Goal: Information Seeking & Learning: Check status

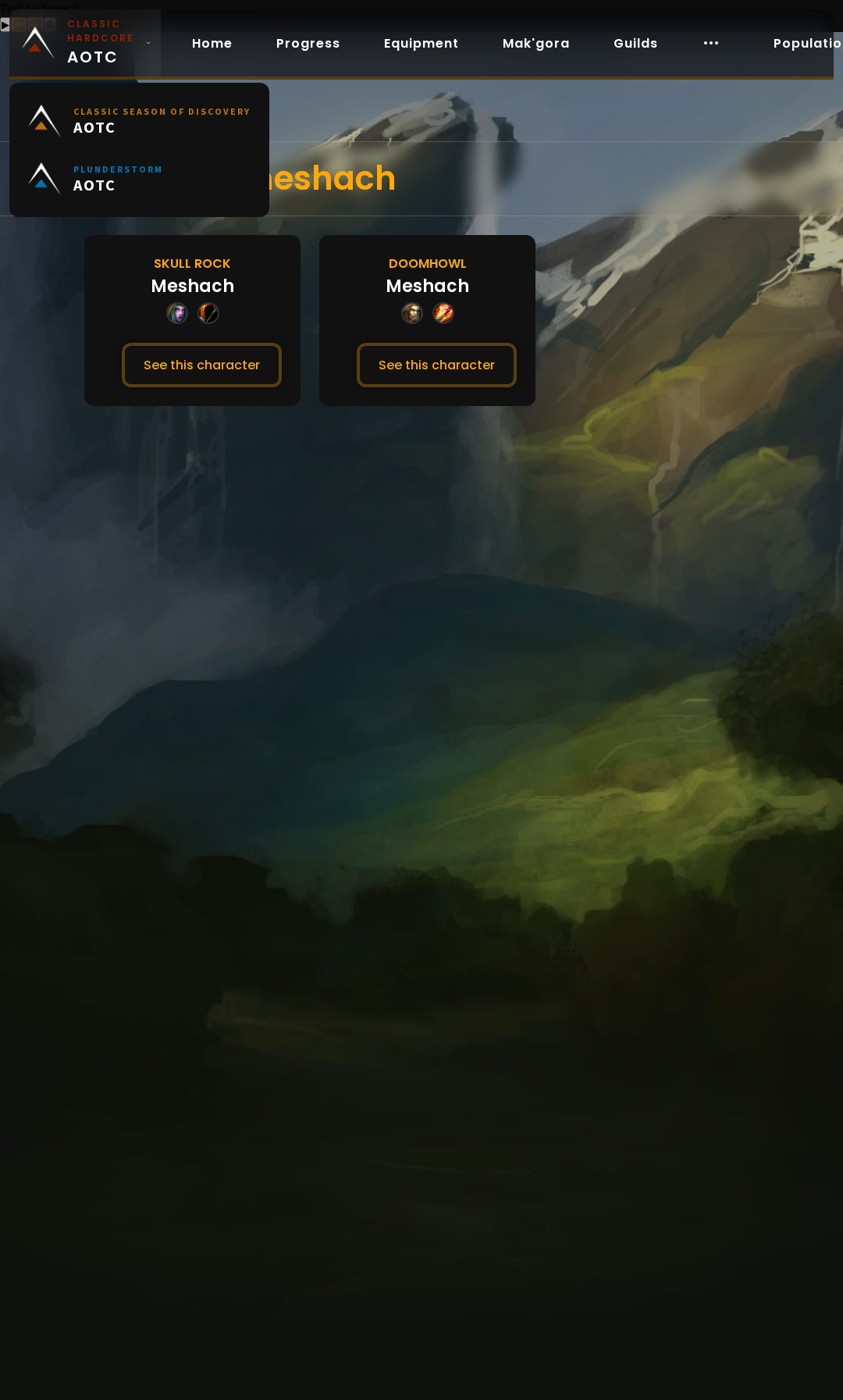
click at [112, 56] on span "Classic Hardcore AOTC" at bounding box center [102, 42] width 72 height 51
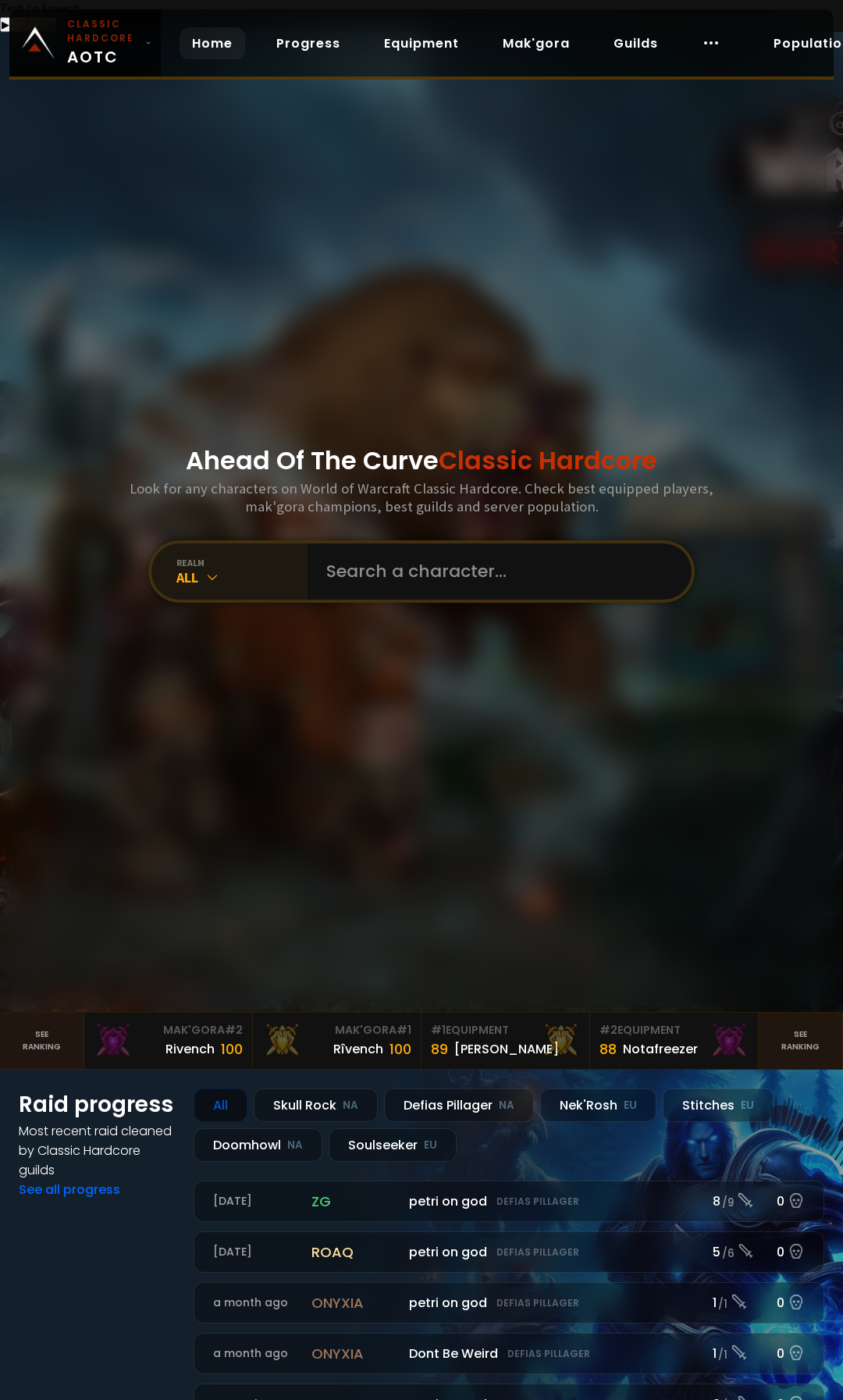
click at [220, 569] on div "All" at bounding box center [241, 578] width 131 height 18
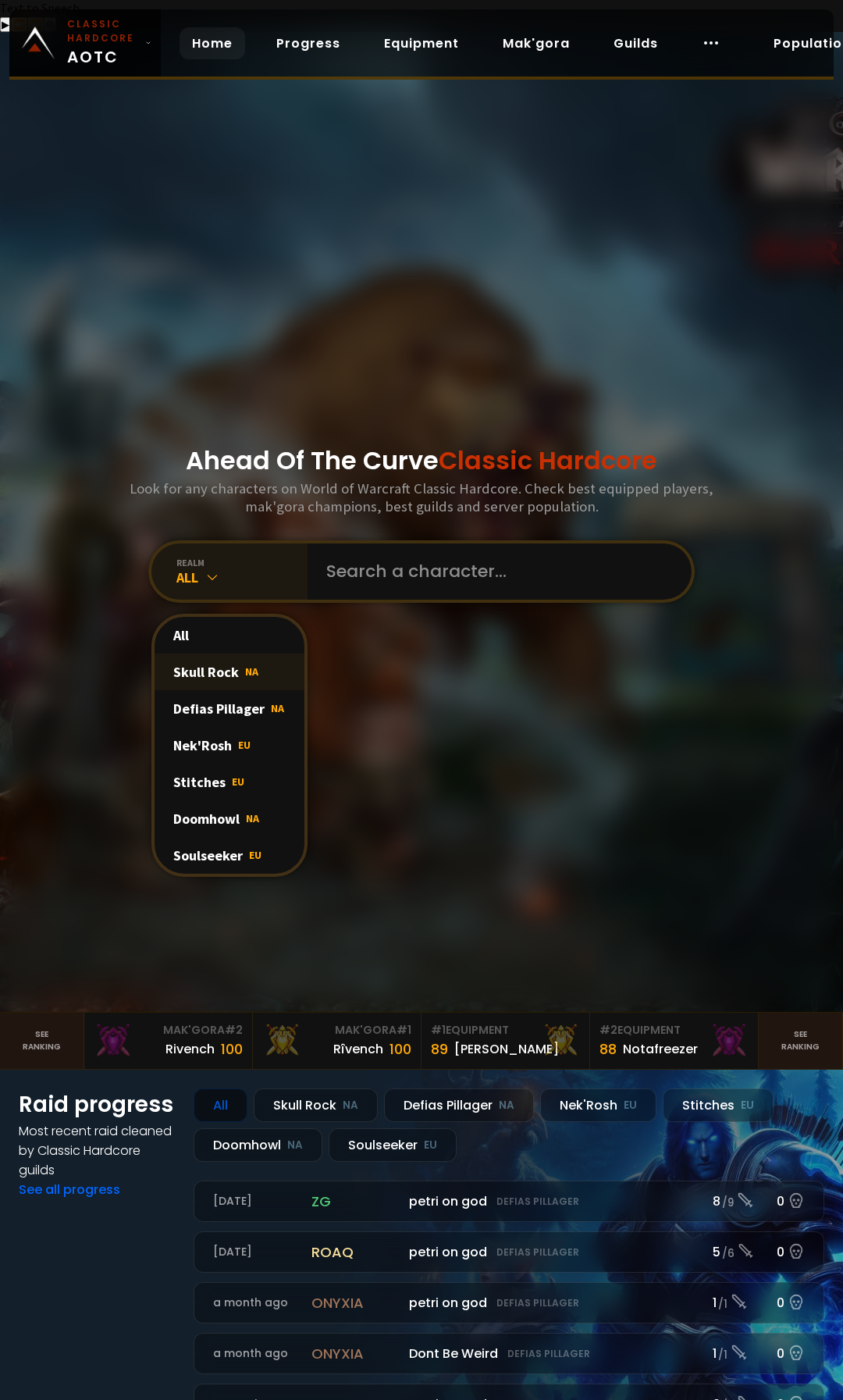
click at [210, 653] on div "Skull Rock NA" at bounding box center [229, 671] width 150 height 36
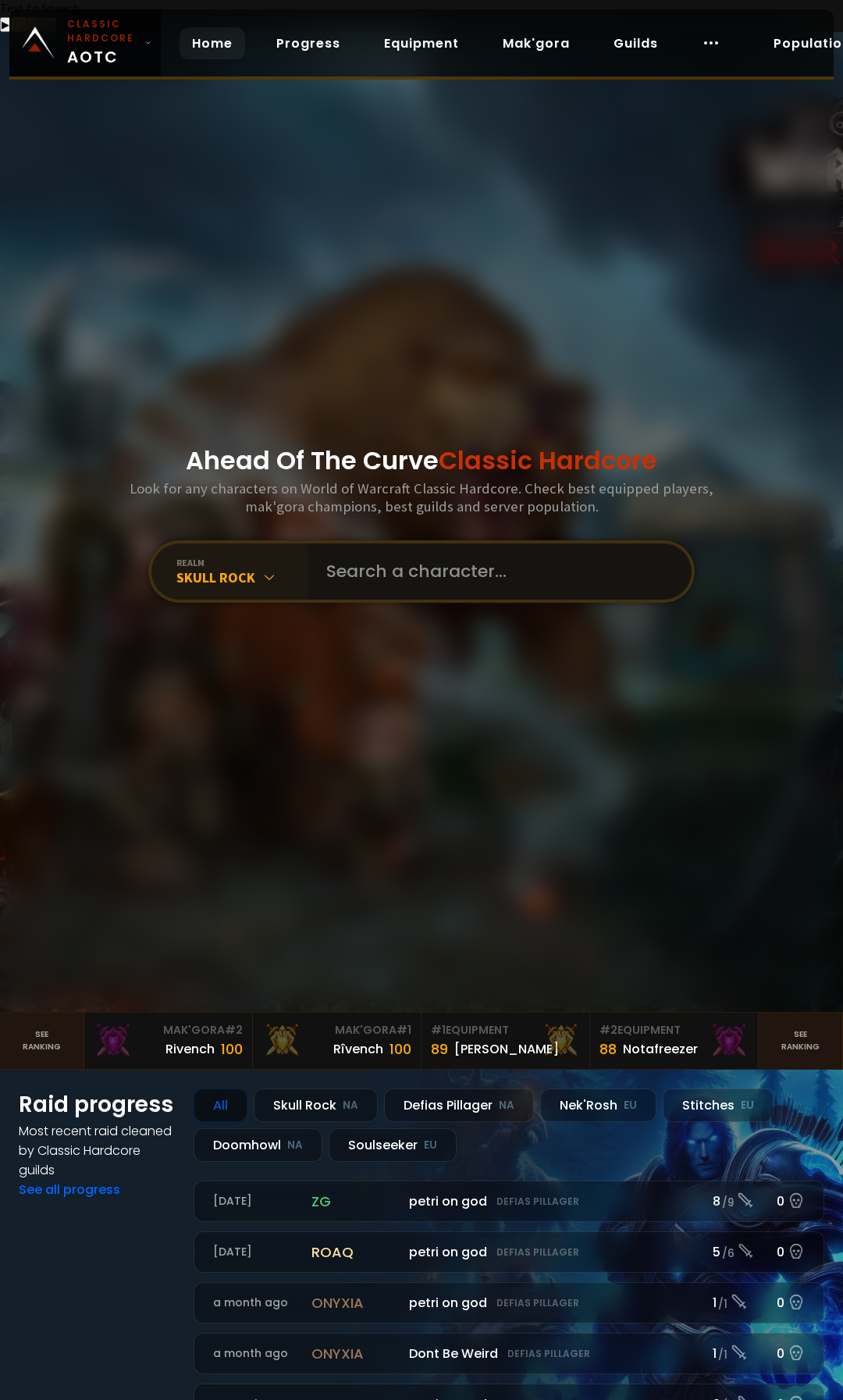
click at [420, 543] on input "text" at bounding box center [495, 571] width 356 height 56
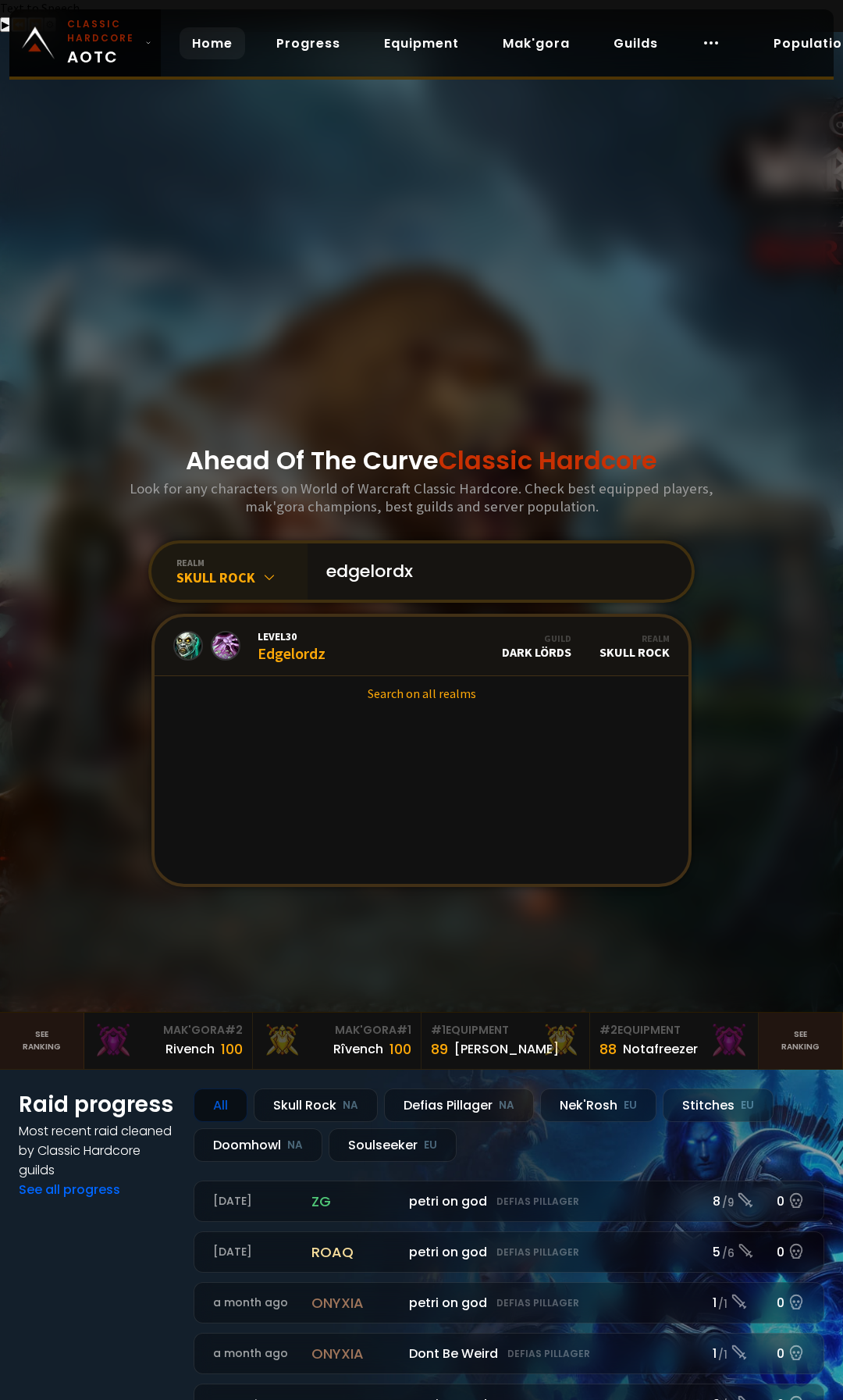
type input "edgelordxx"
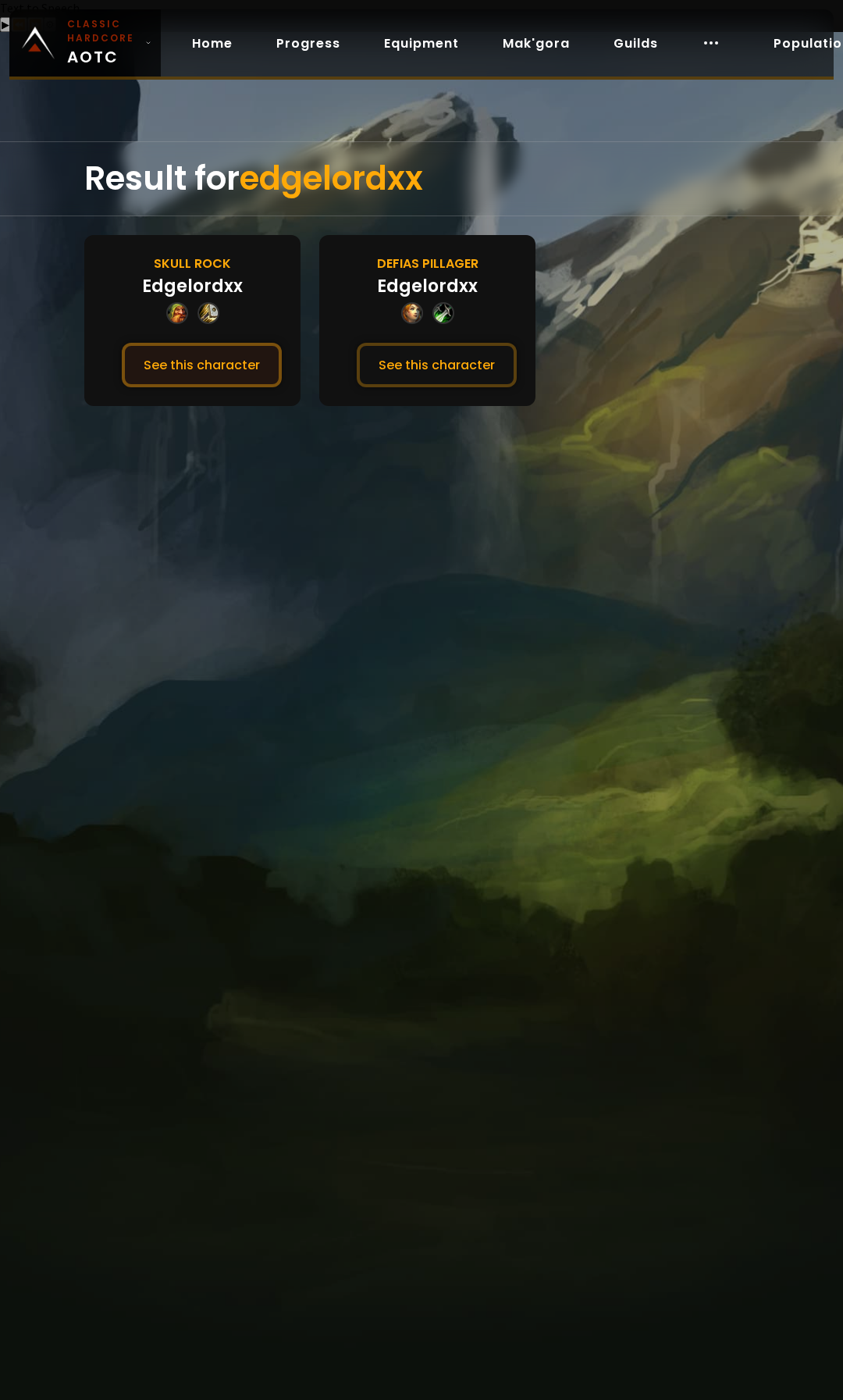
click at [246, 342] on button "See this character" at bounding box center [202, 364] width 160 height 44
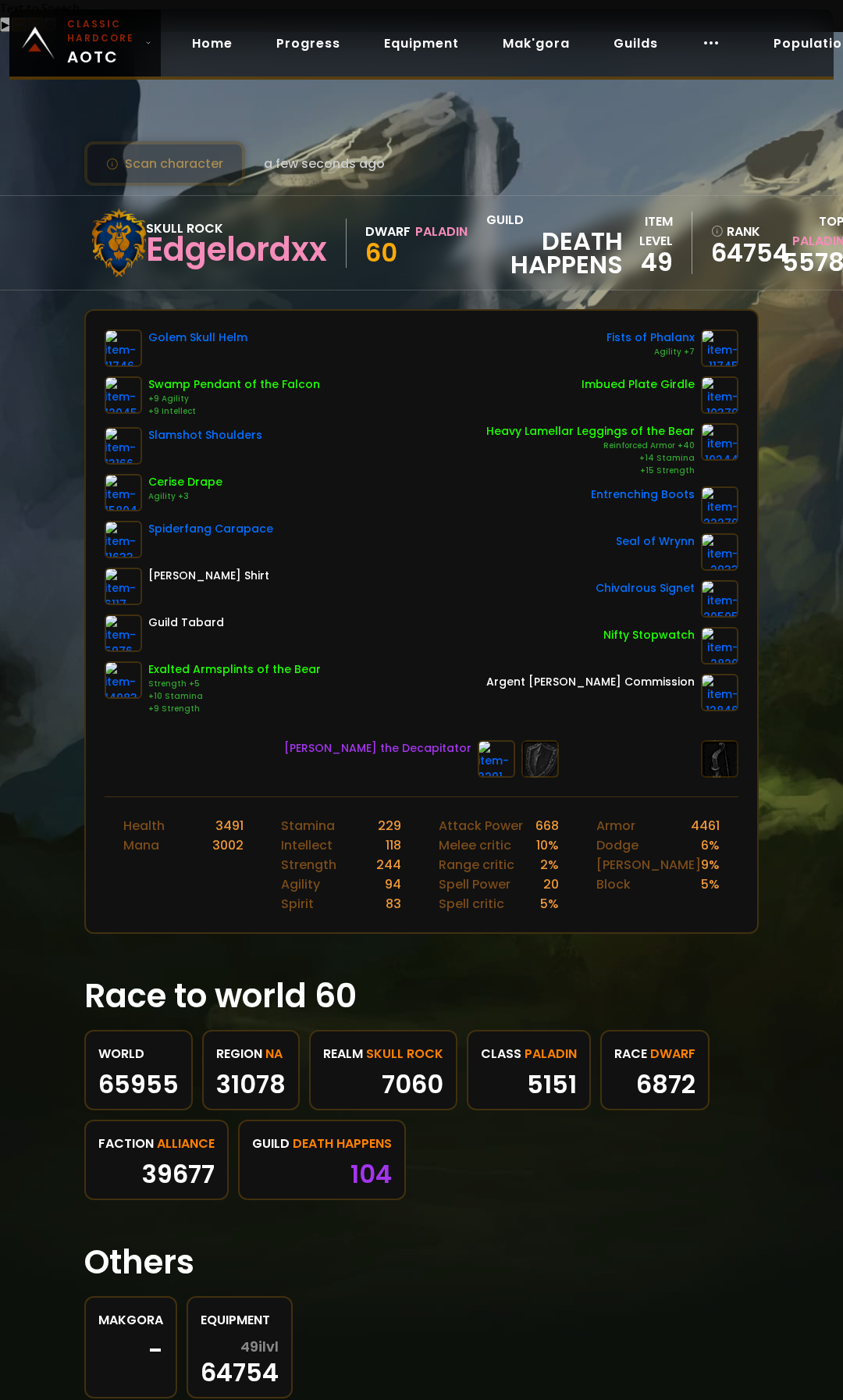
click at [22, 113] on div "Scan character a few seconds ago Skull Rock Edgelordxx Dwarf Paladin 60 guild D…" at bounding box center [421, 717] width 843 height 1370
click at [123, 53] on span "Classic Hardcore AOTC" at bounding box center [102, 42] width 72 height 51
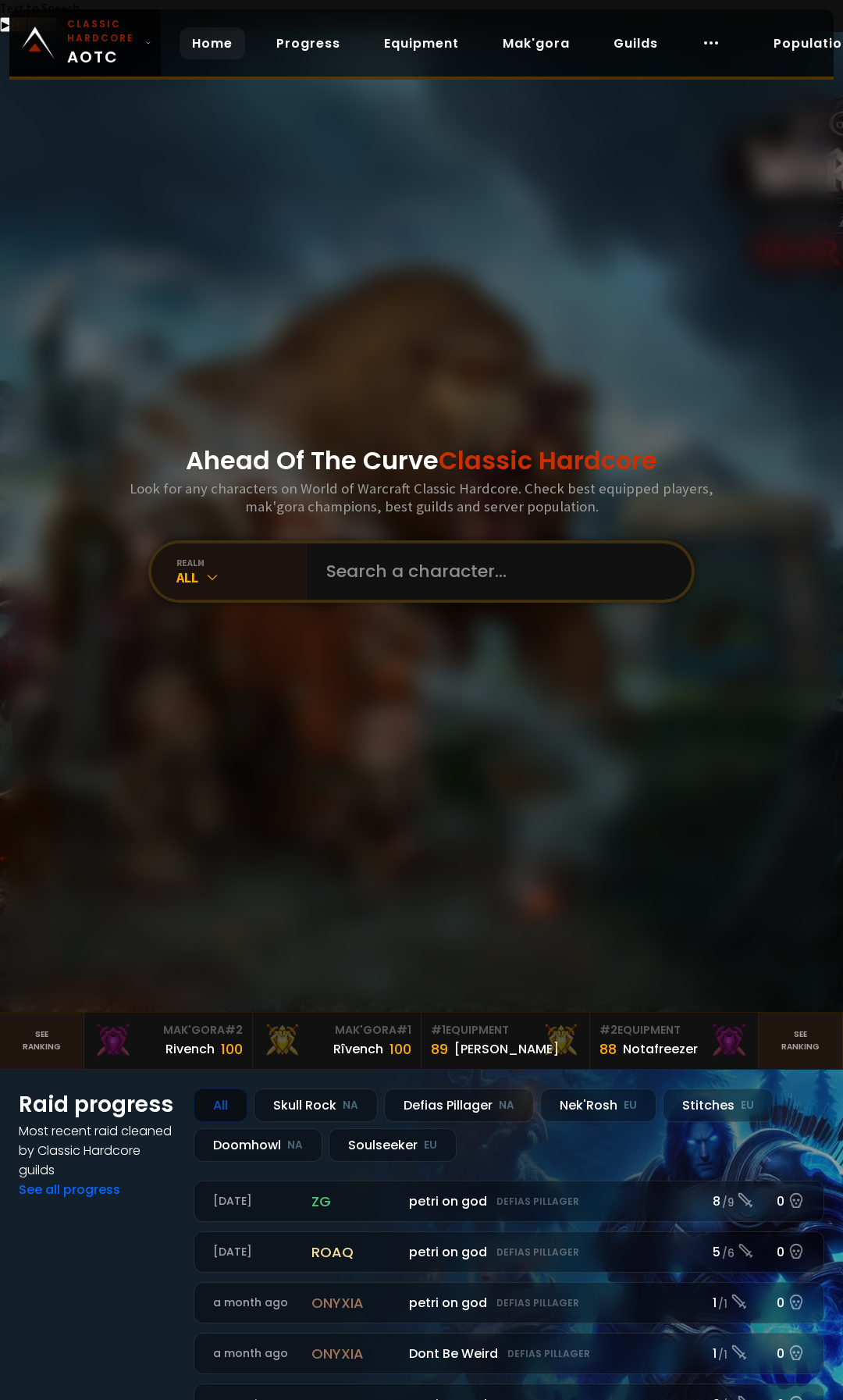
click at [91, 385] on div "Ahead Of The Curve Classic Hardcore Look for any characters on World of Warcraf…" at bounding box center [421, 522] width 843 height 980
click at [206, 569] on icon at bounding box center [212, 577] width 16 height 16
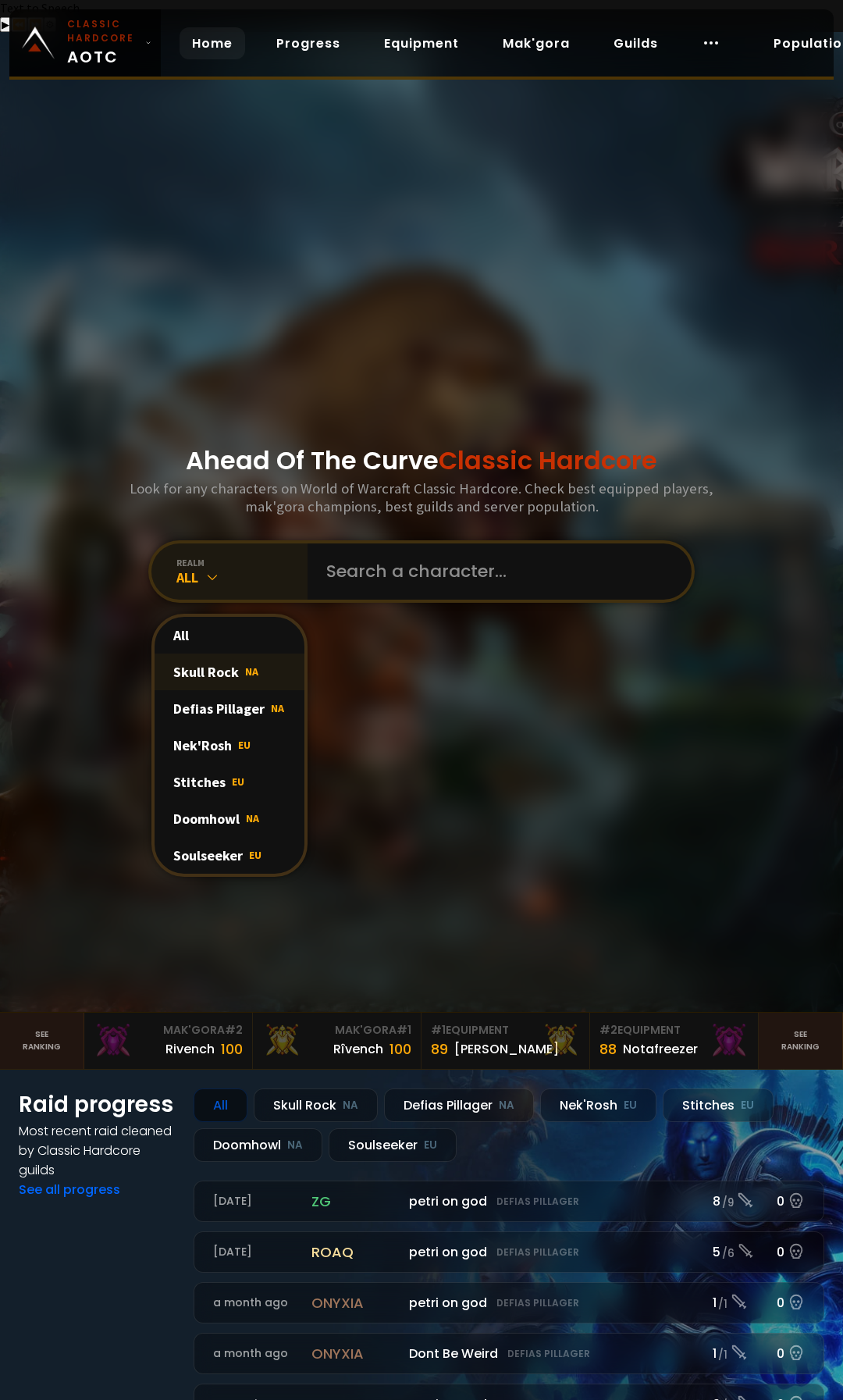
click at [215, 653] on div "Skull Rock NA" at bounding box center [229, 671] width 150 height 36
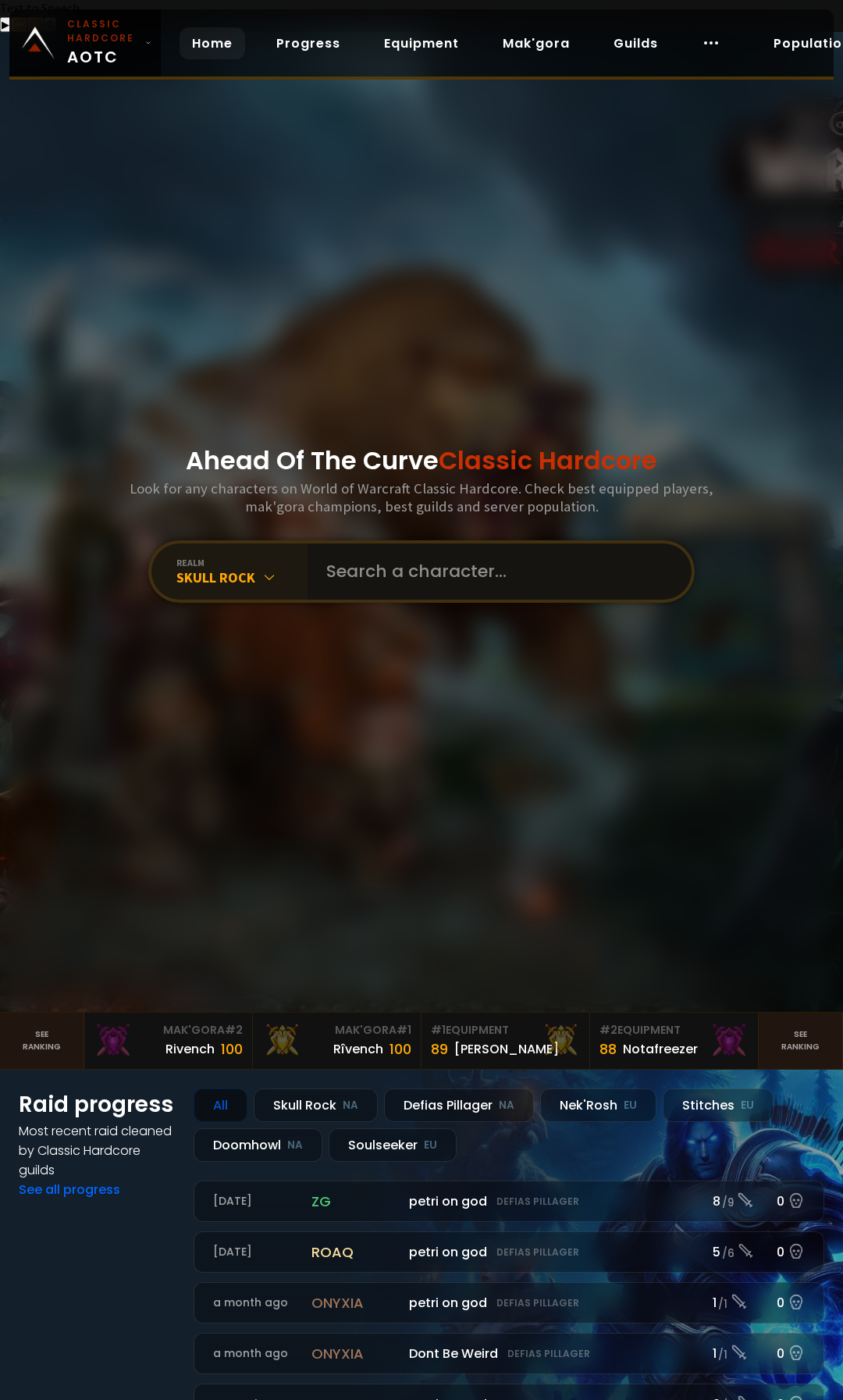
click at [427, 550] on input "text" at bounding box center [495, 571] width 356 height 56
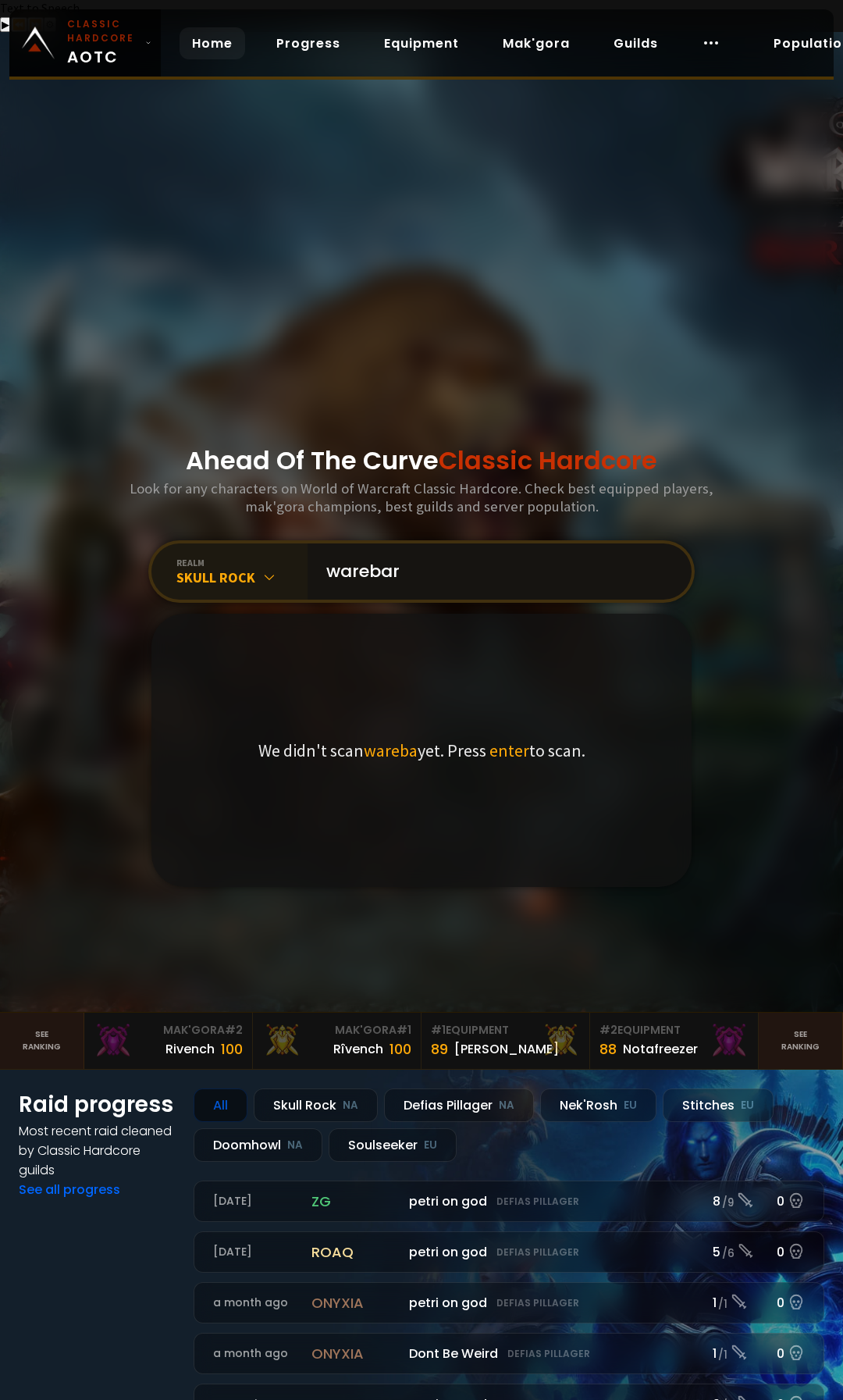
type input "warebare"
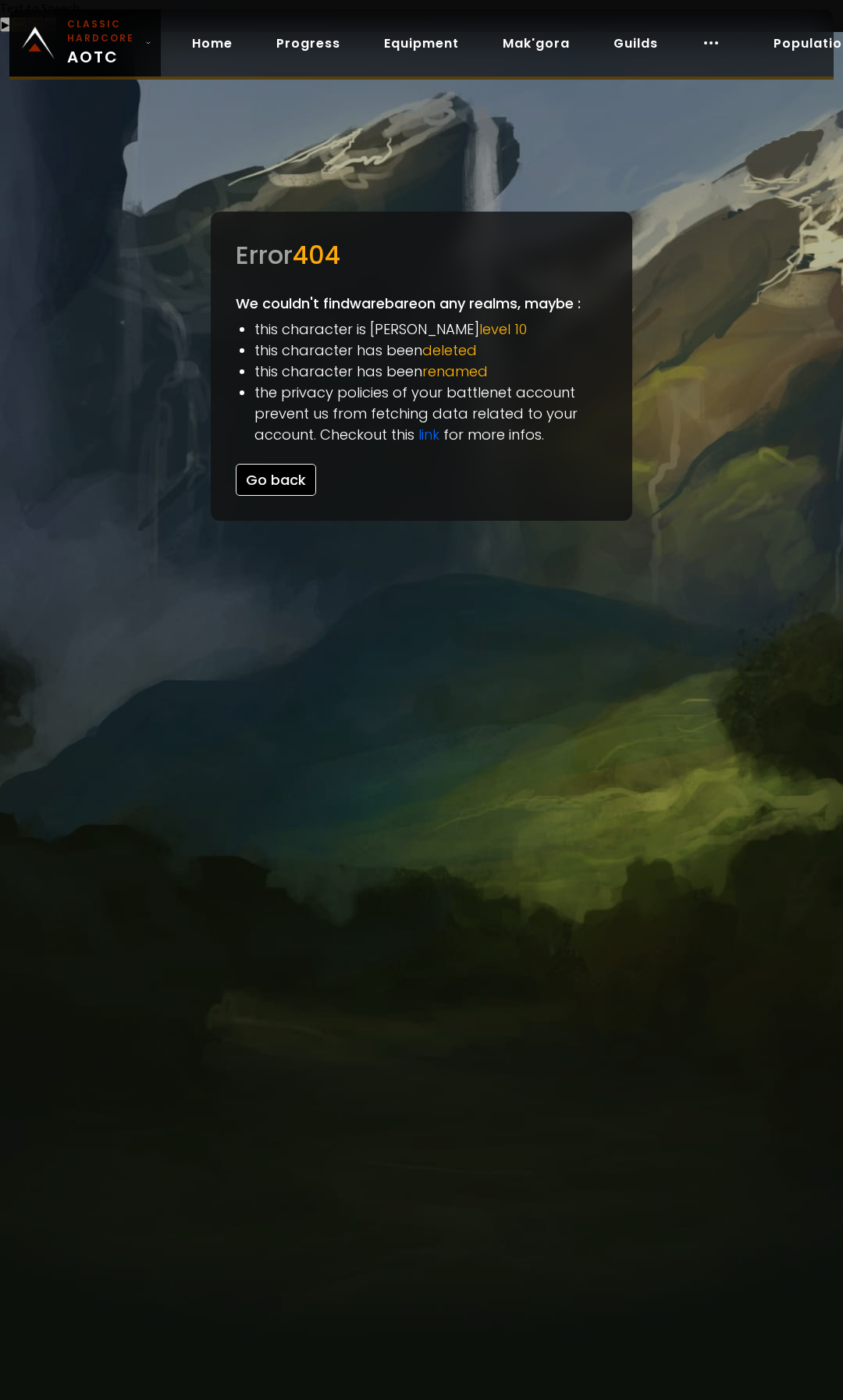
click at [295, 463] on button "Go back" at bounding box center [276, 479] width 81 height 32
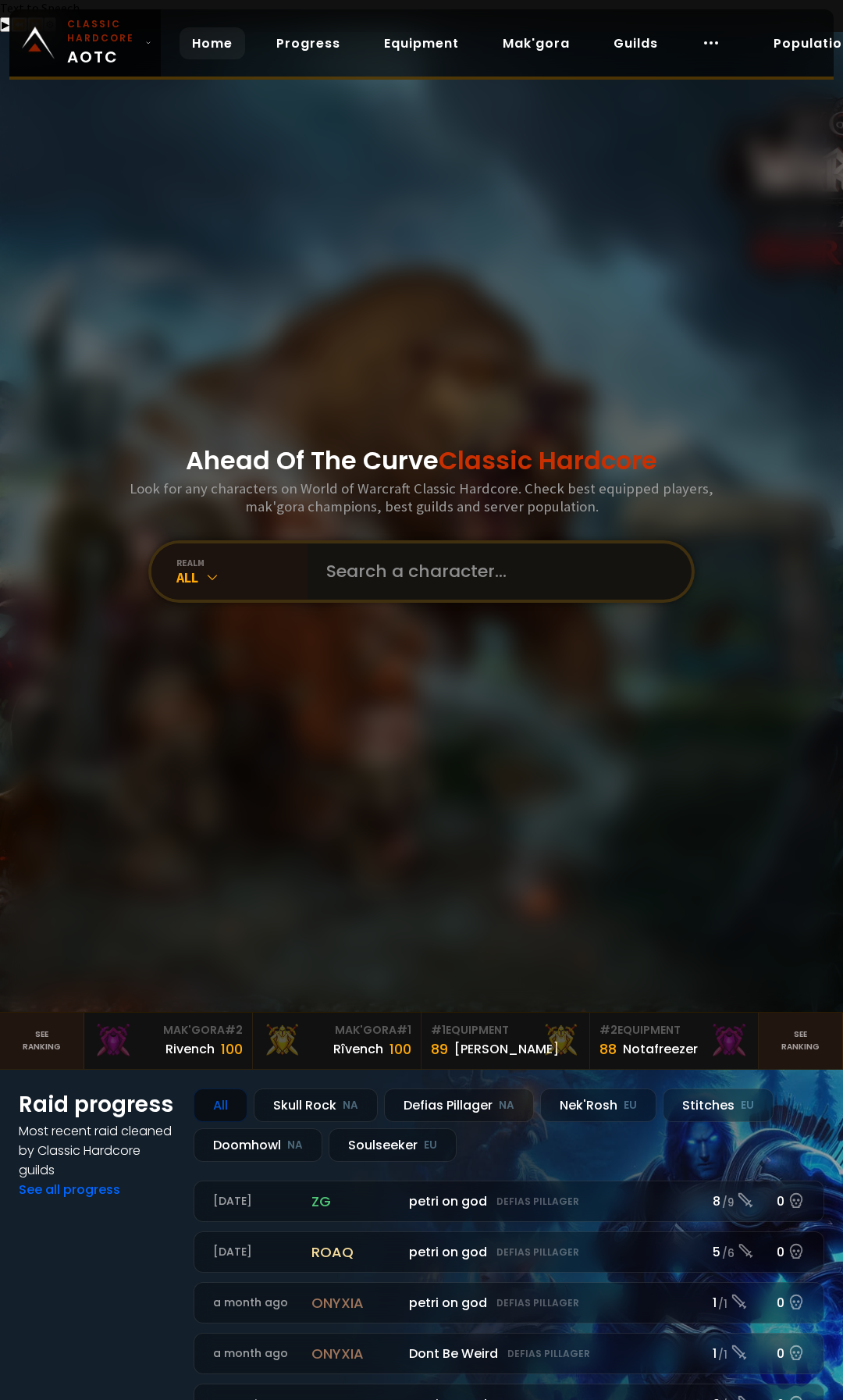
click at [367, 546] on input "text" at bounding box center [495, 571] width 356 height 56
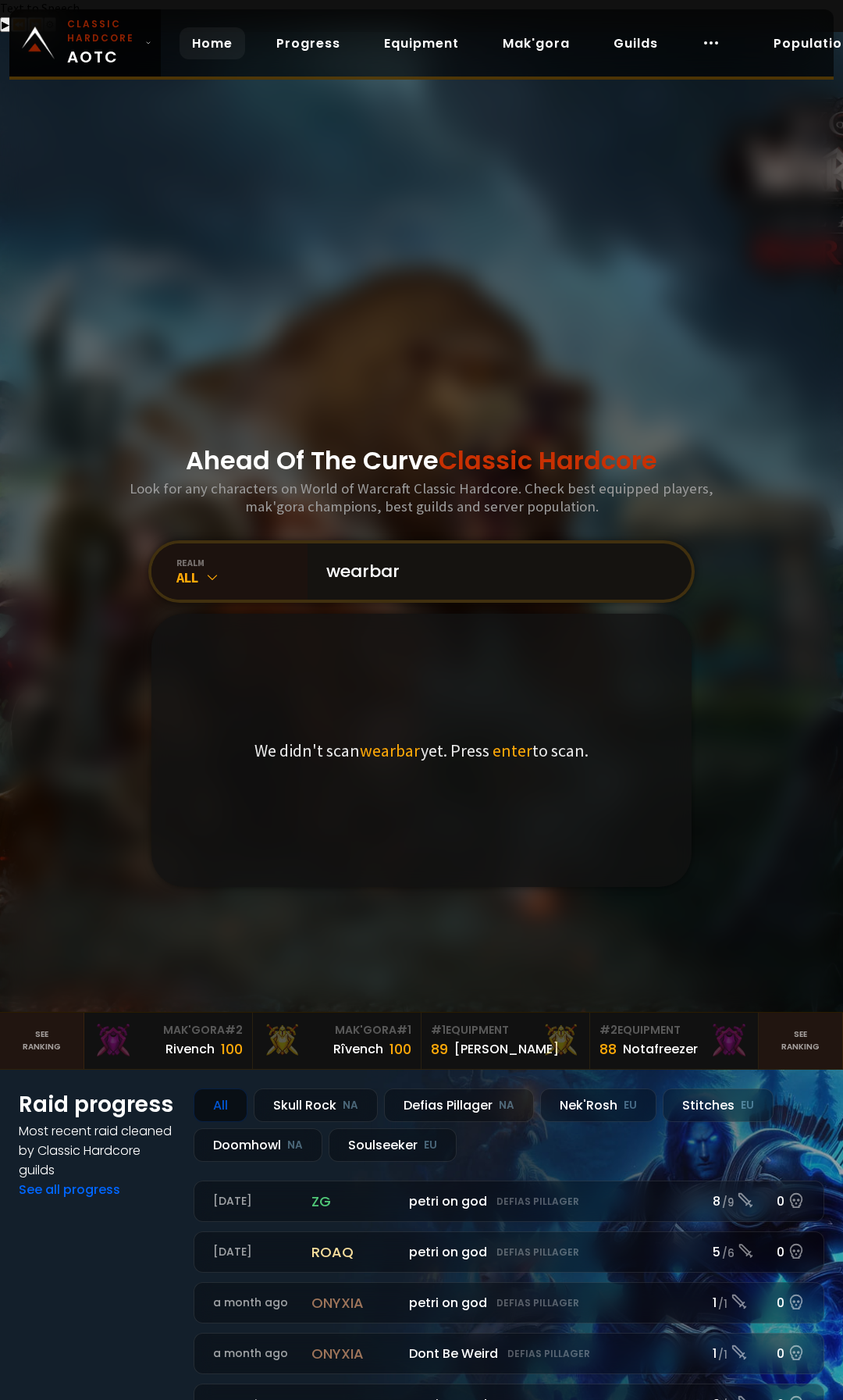
type input "wearbare"
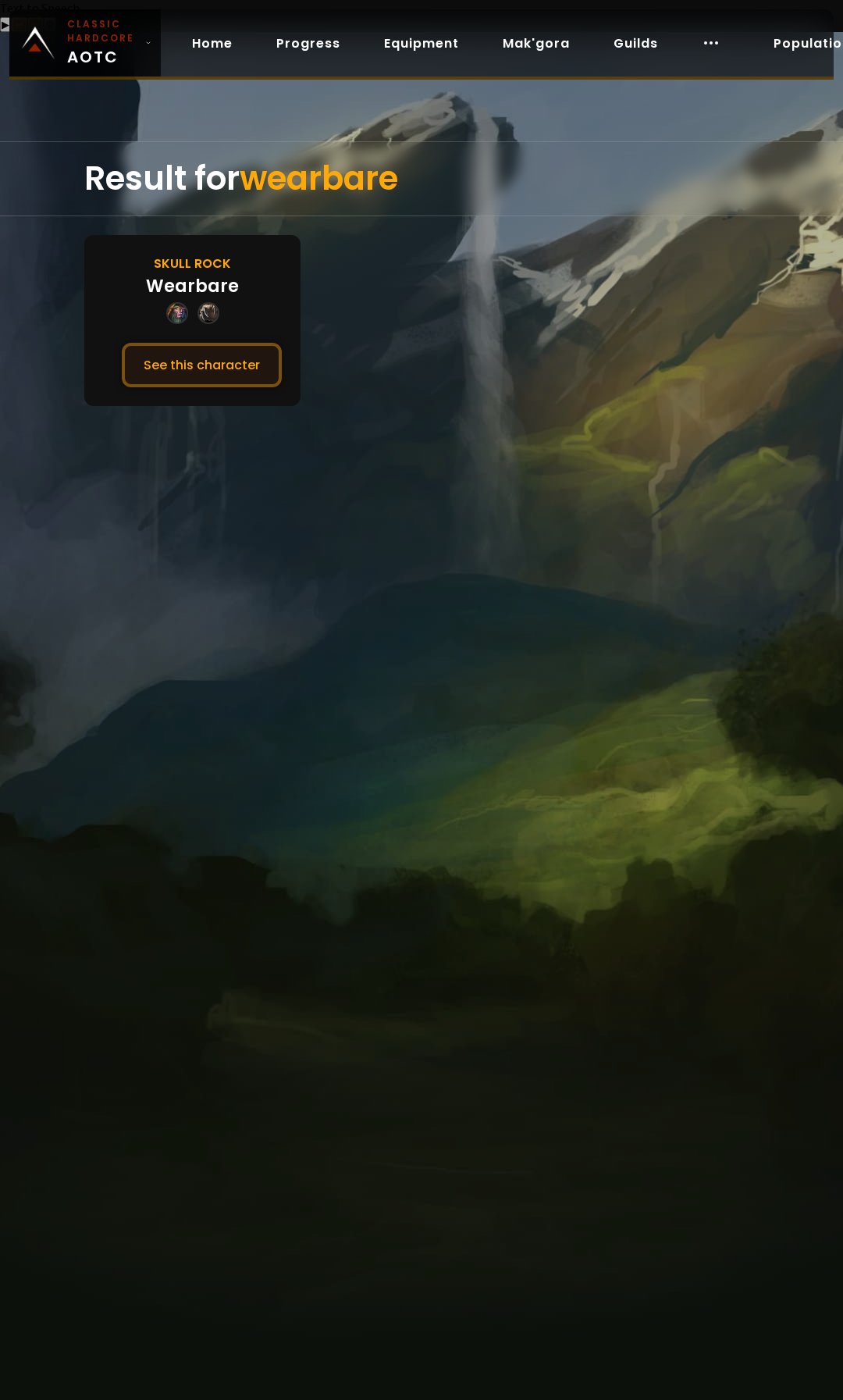
click at [199, 342] on button "See this character" at bounding box center [202, 364] width 160 height 44
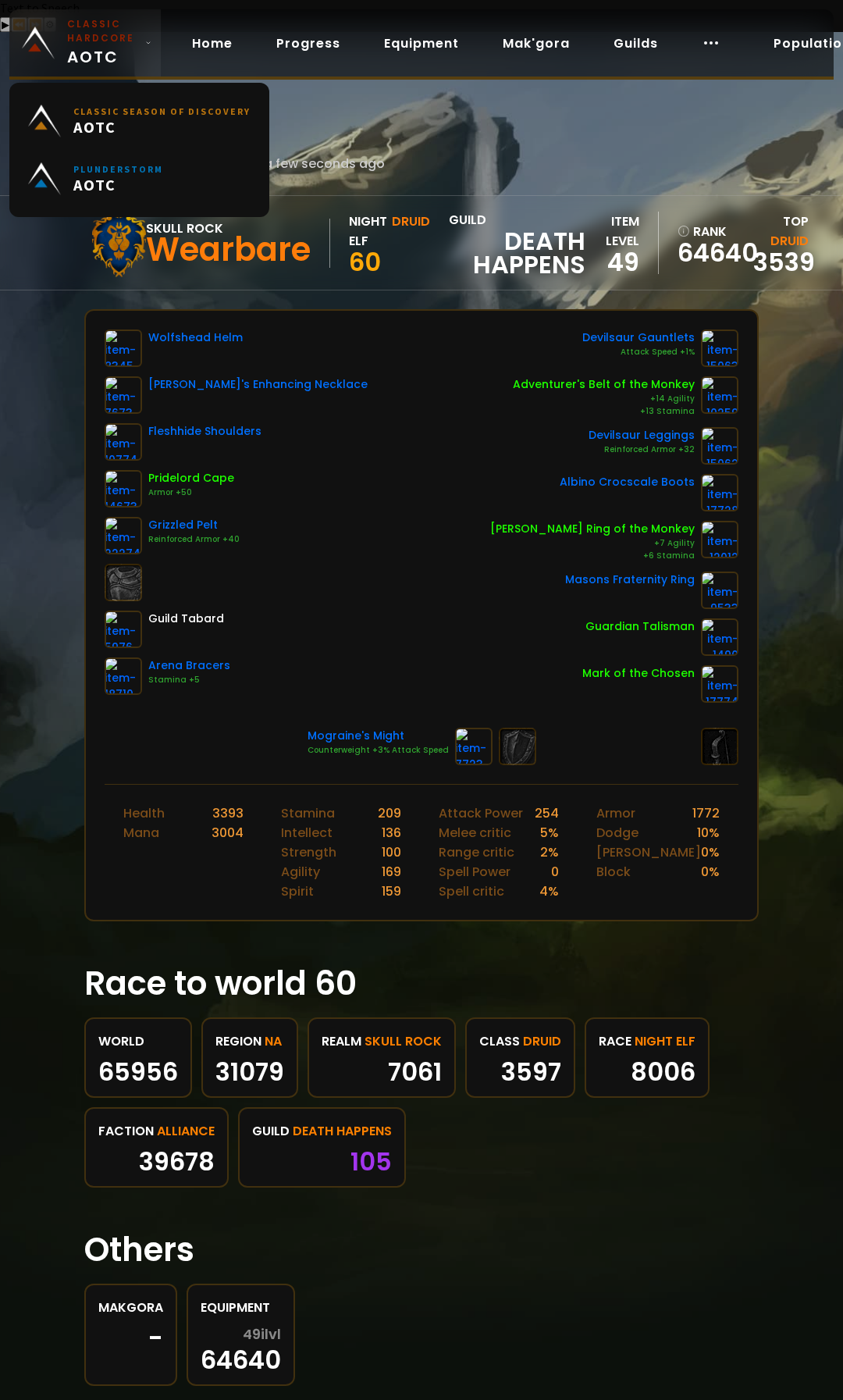
click at [111, 45] on span "Classic Hardcore AOTC" at bounding box center [102, 42] width 72 height 51
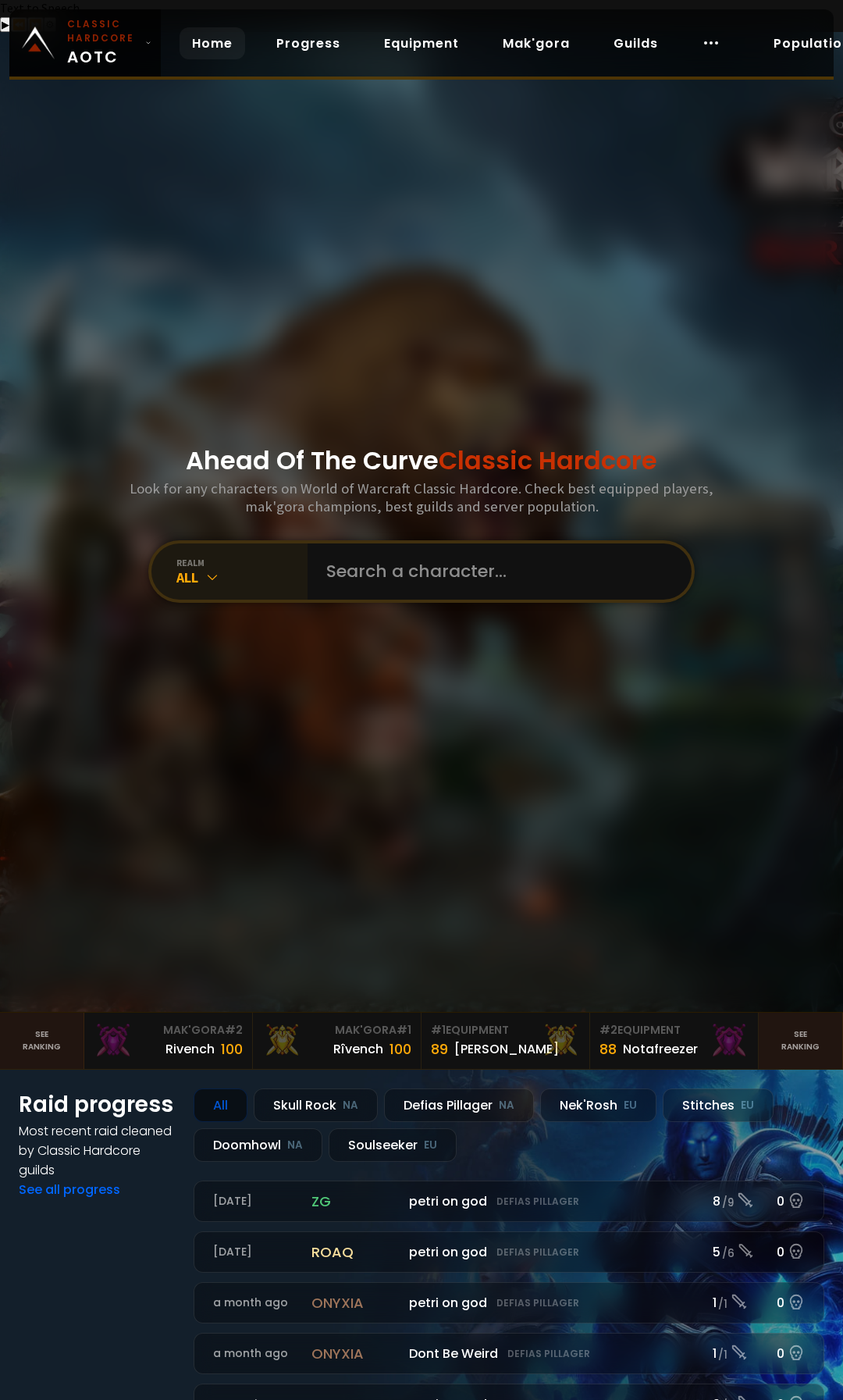
click at [205, 569] on icon at bounding box center [212, 577] width 16 height 16
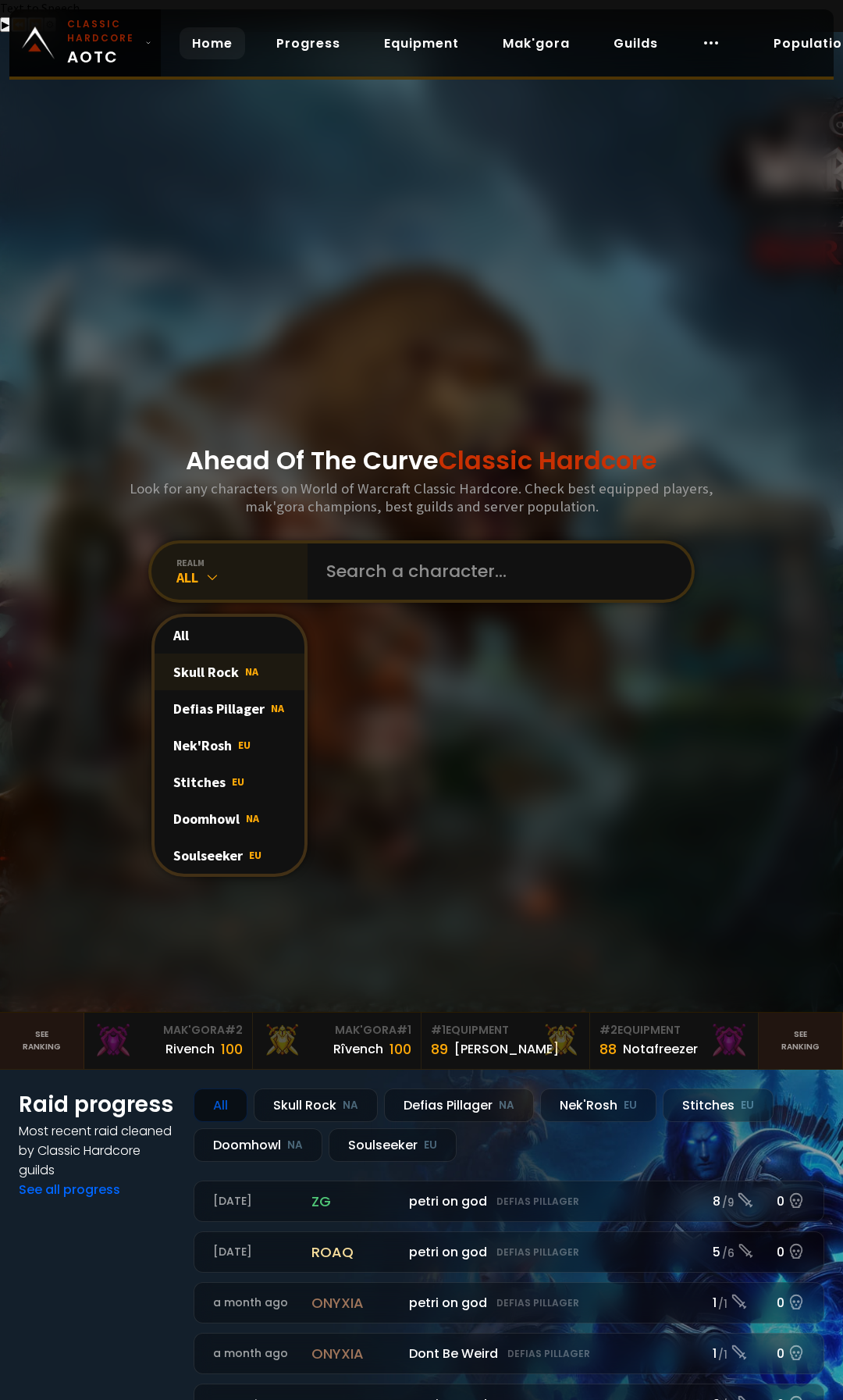
click at [230, 653] on div "Skull Rock NA" at bounding box center [229, 671] width 150 height 36
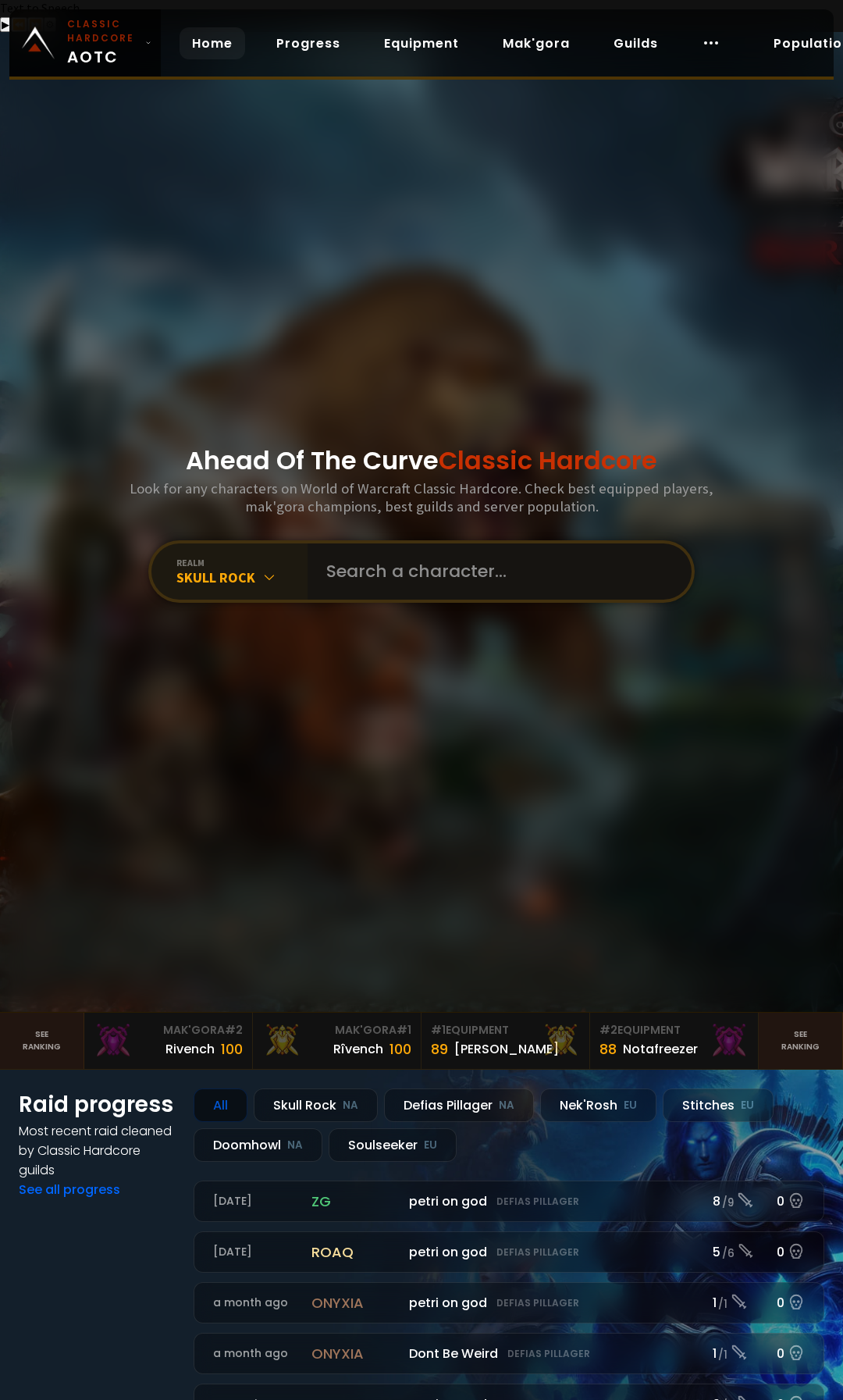
click at [361, 547] on input "text" at bounding box center [495, 571] width 356 height 56
type input "lastluna"
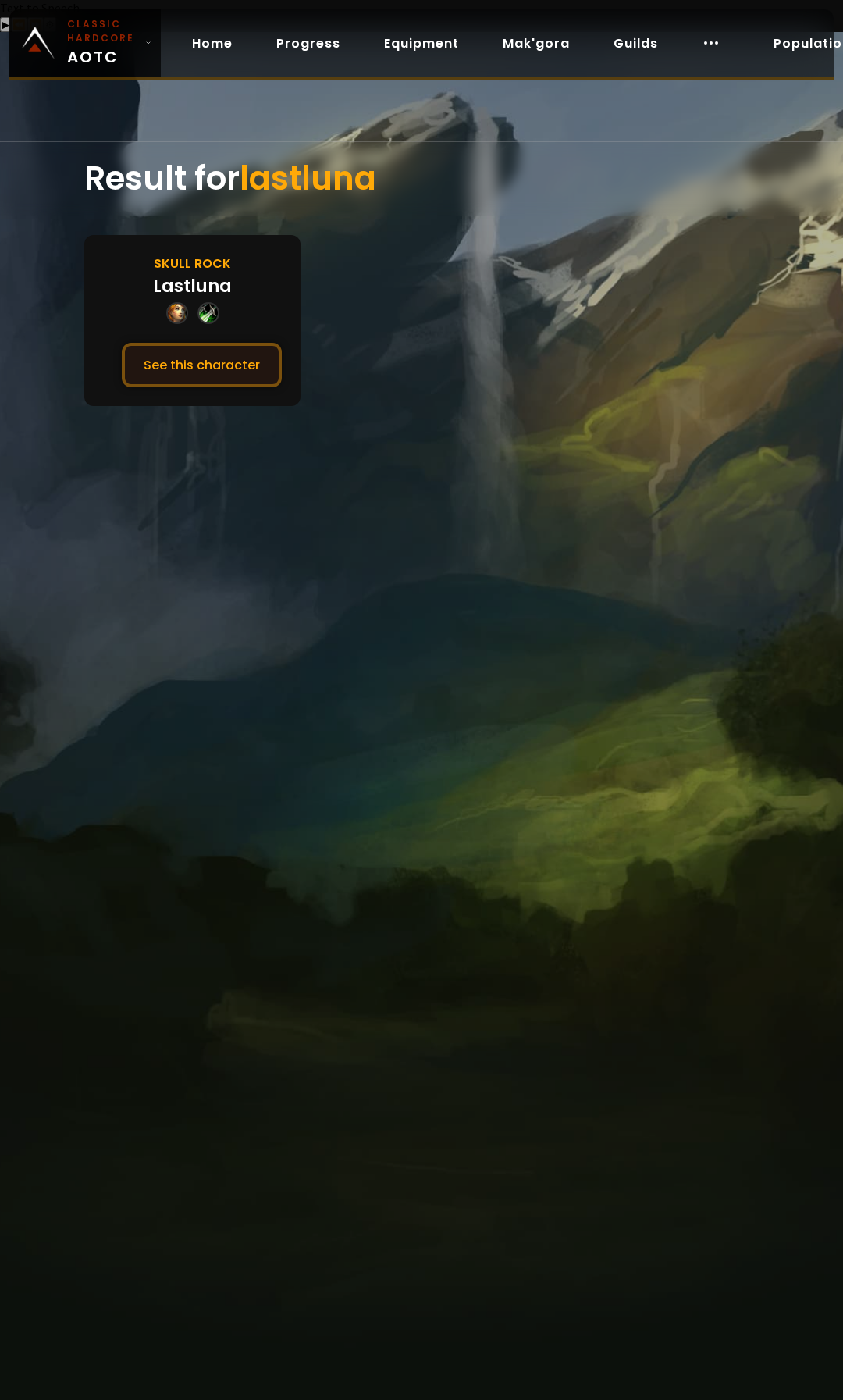
click at [222, 346] on button "See this character" at bounding box center [202, 364] width 160 height 44
